Goal: Find specific page/section: Find specific page/section

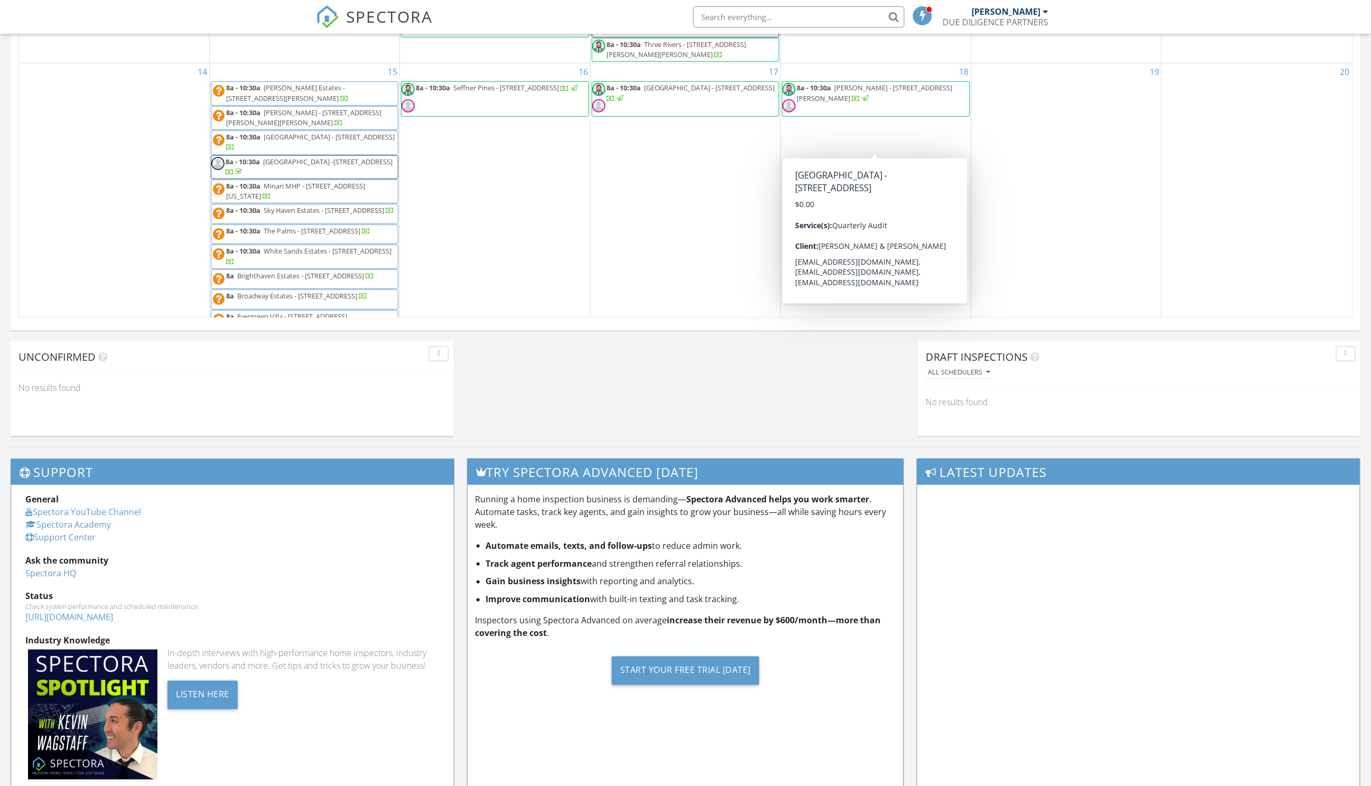
scroll to position [962, 1372]
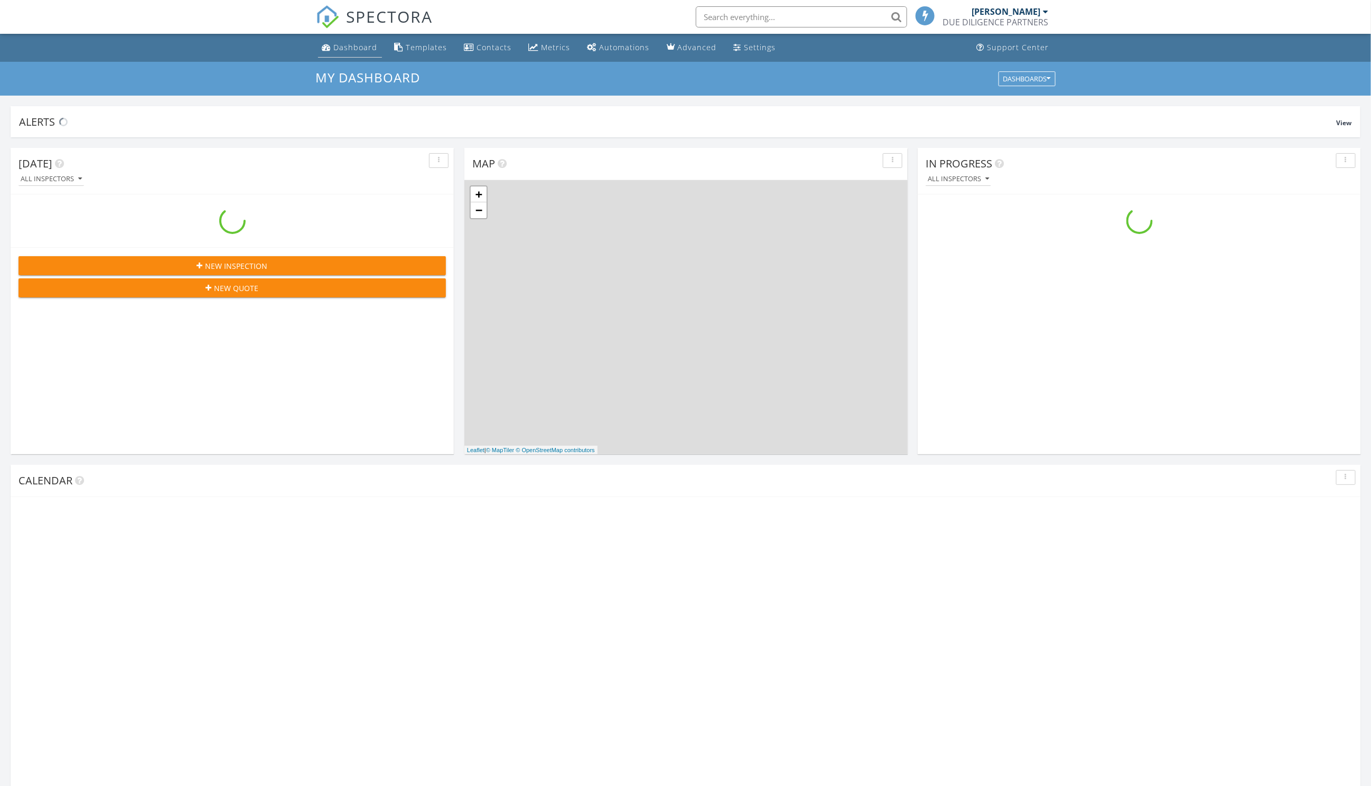
scroll to position [962, 1372]
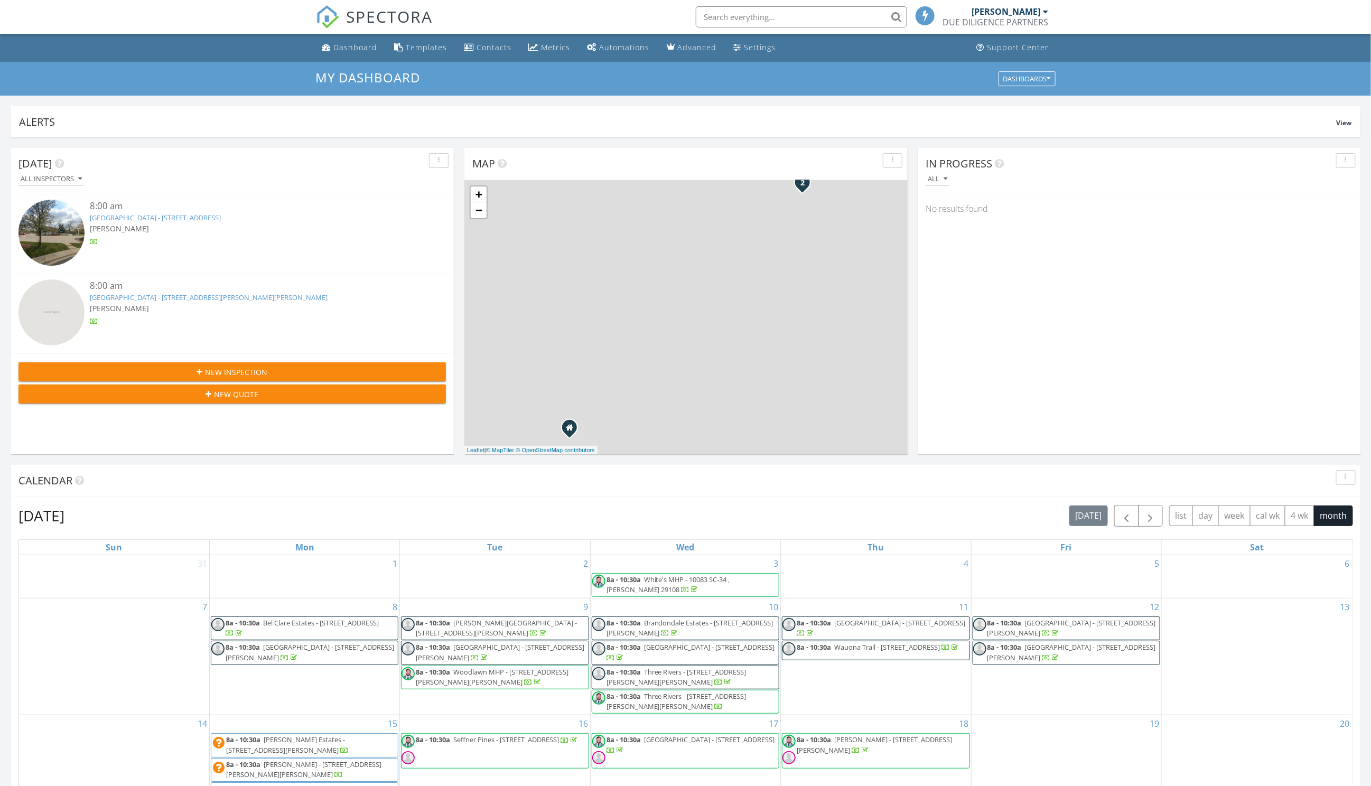
click at [742, 21] on input "text" at bounding box center [801, 16] width 211 height 21
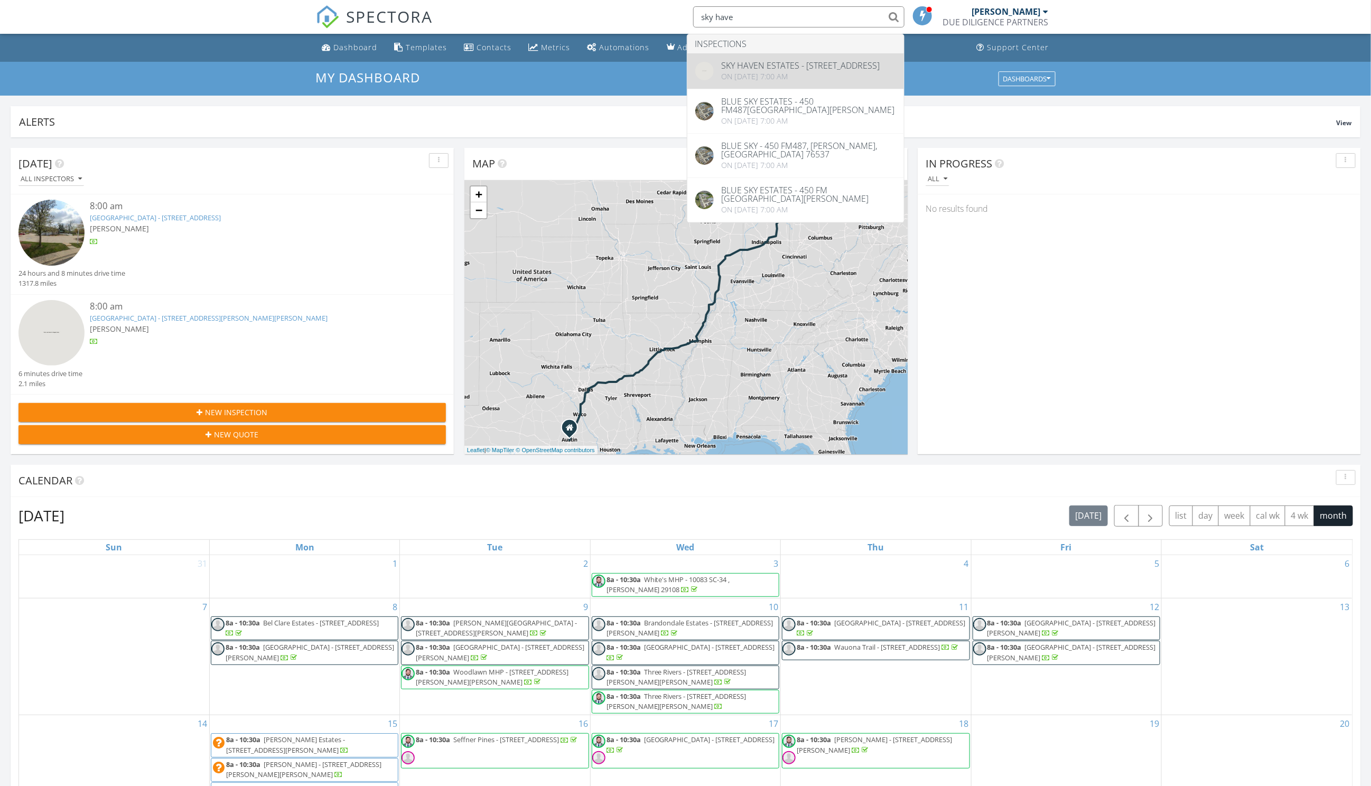
type input "sky have"
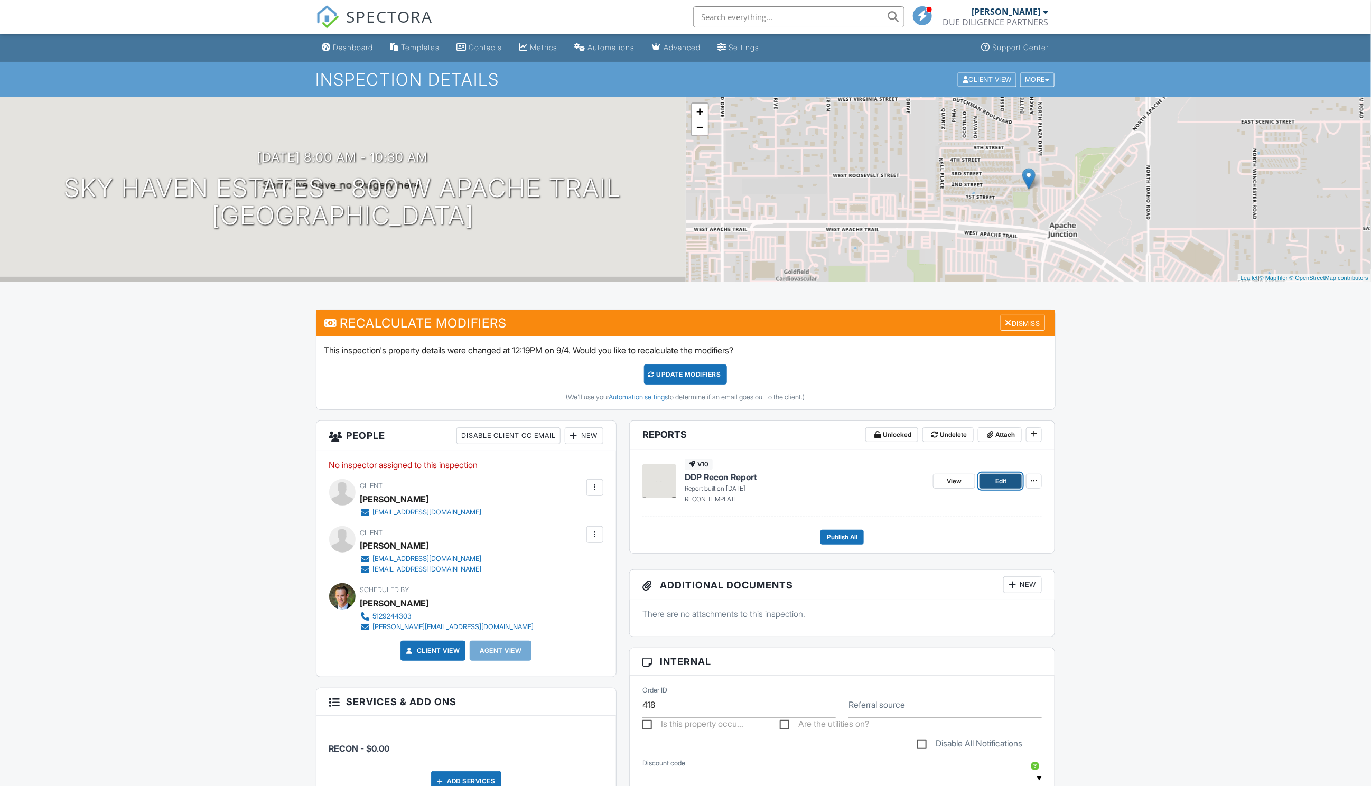
click at [1000, 479] on span "Edit" at bounding box center [1000, 481] width 11 height 11
